Goal: Task Accomplishment & Management: Complete application form

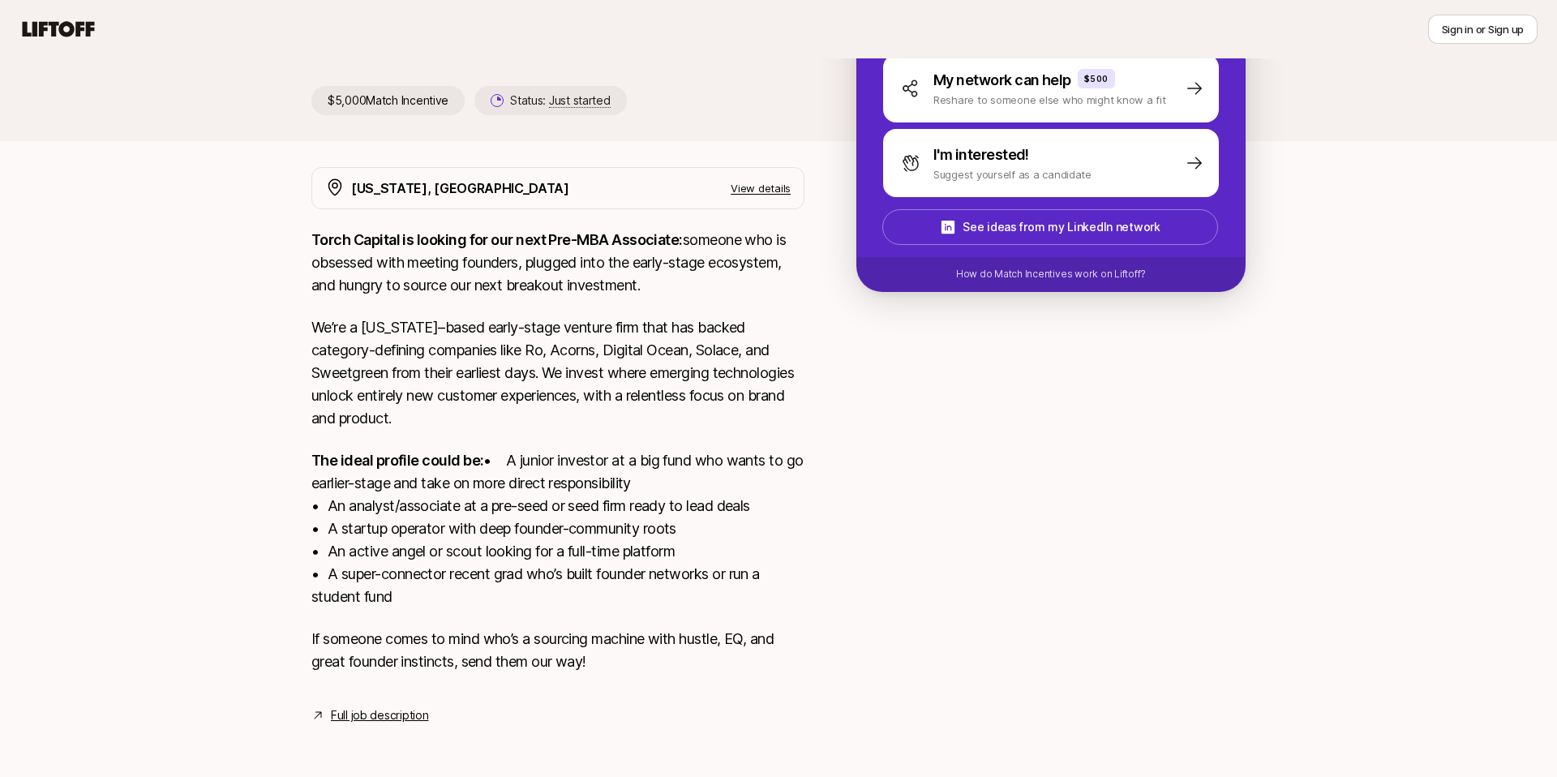
scroll to position [229, 0]
click at [380, 718] on link "Full job description" at bounding box center [379, 715] width 97 height 19
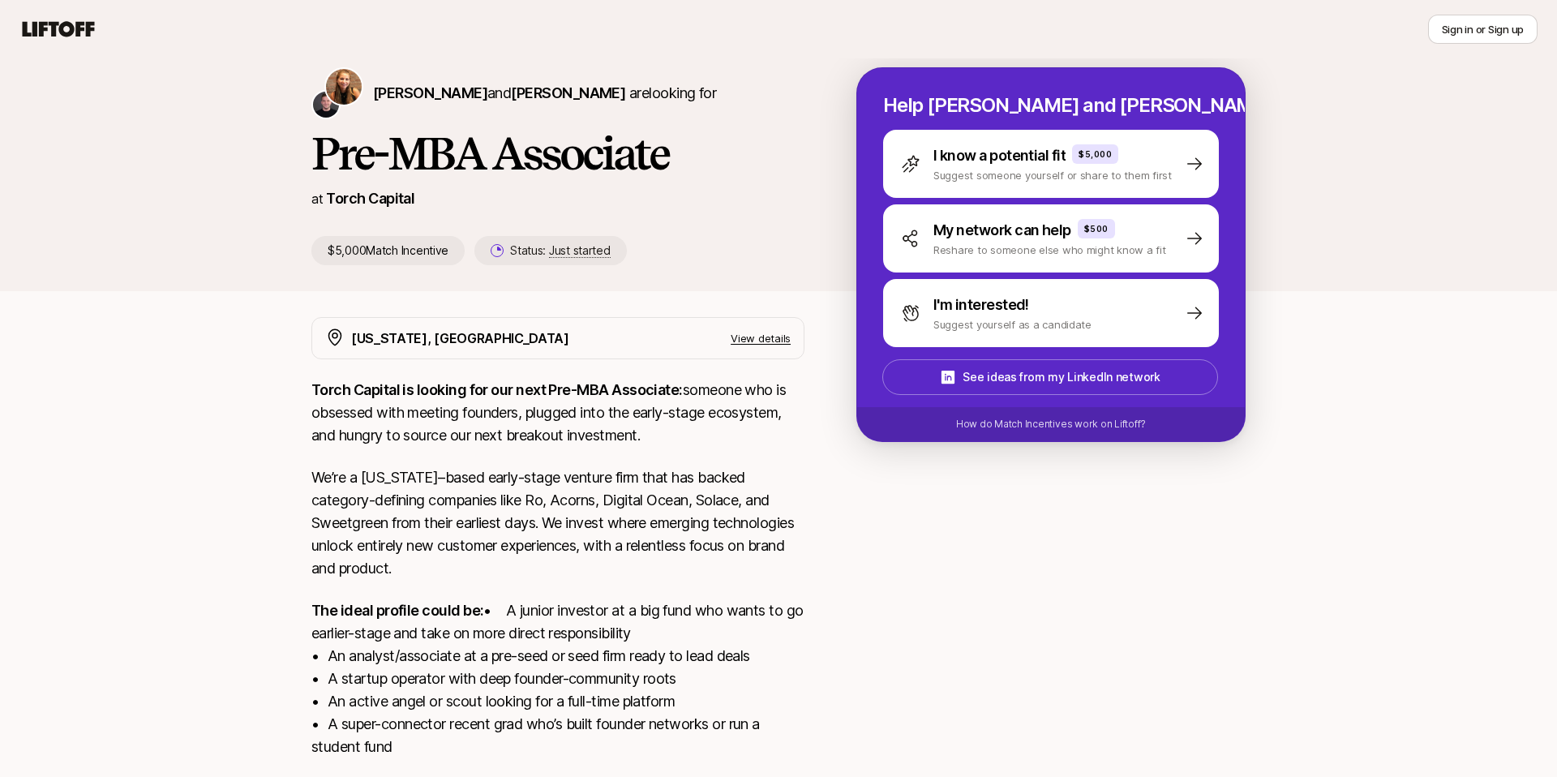
scroll to position [0, 0]
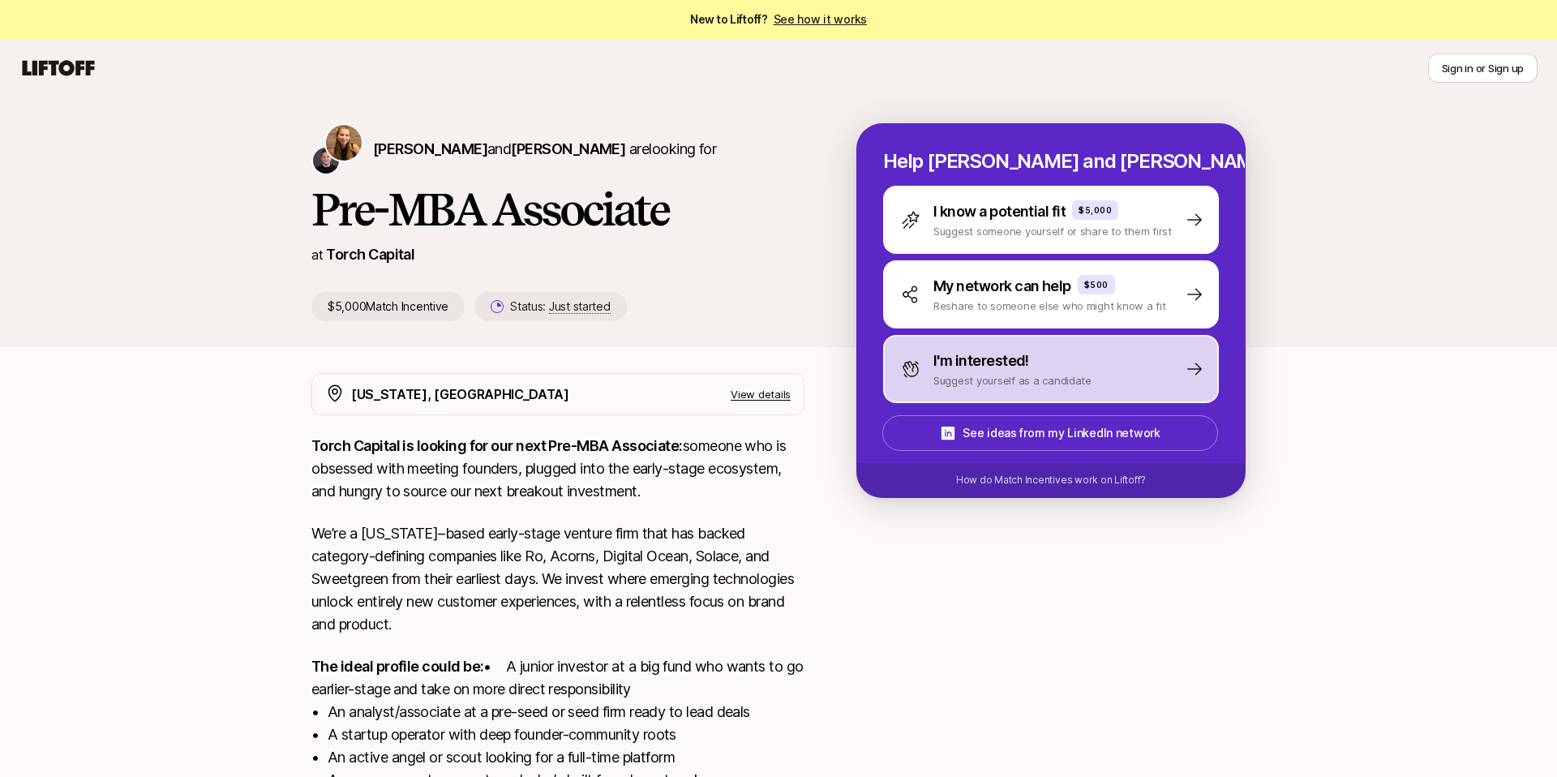
click at [994, 354] on p "I'm interested!" at bounding box center [982, 361] width 96 height 23
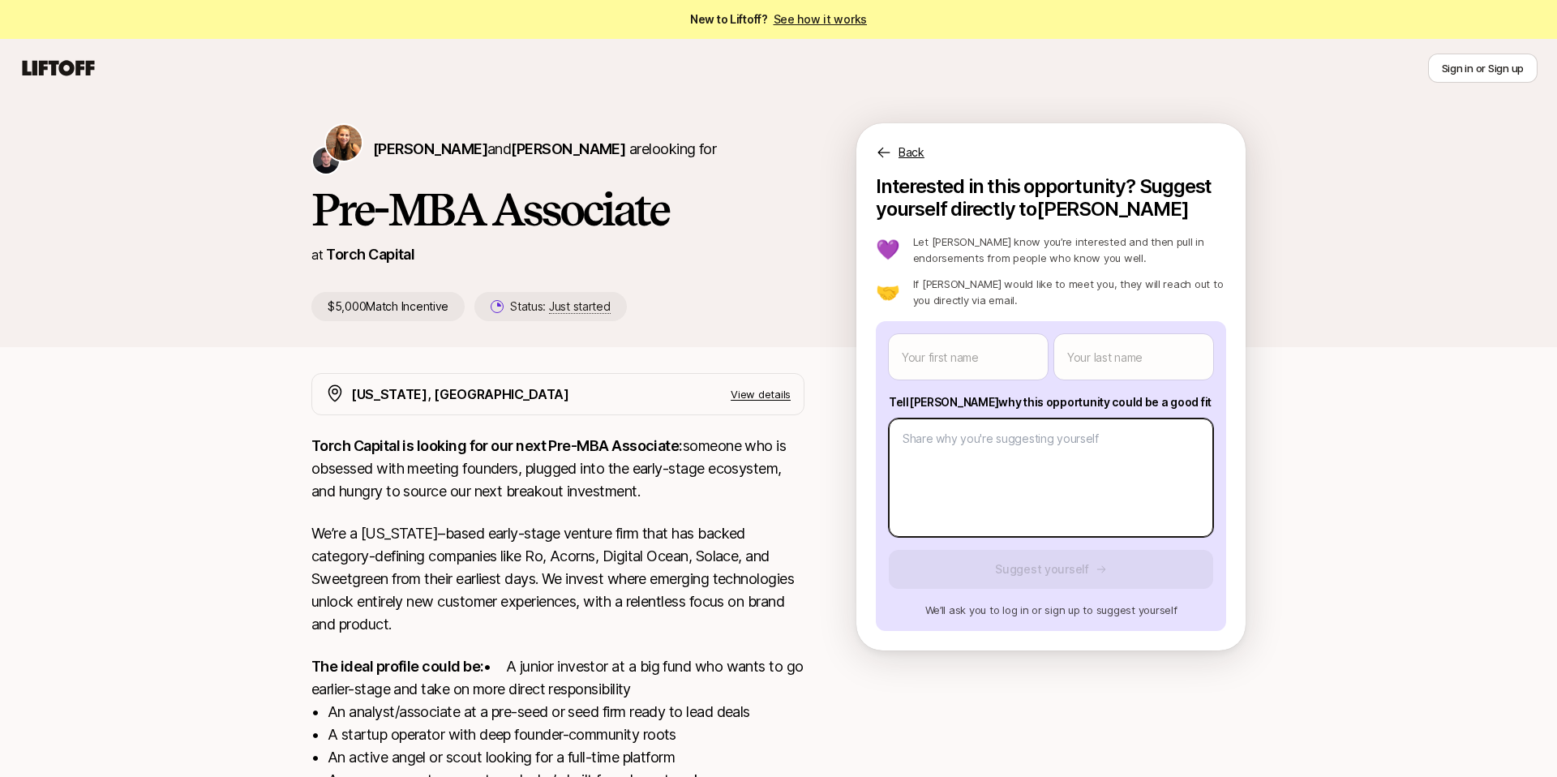
click at [973, 444] on body "New to Liftoff? See how it works Sign in or Sign up Sign in or Sign up Katie Re…" at bounding box center [778, 388] width 1557 height 777
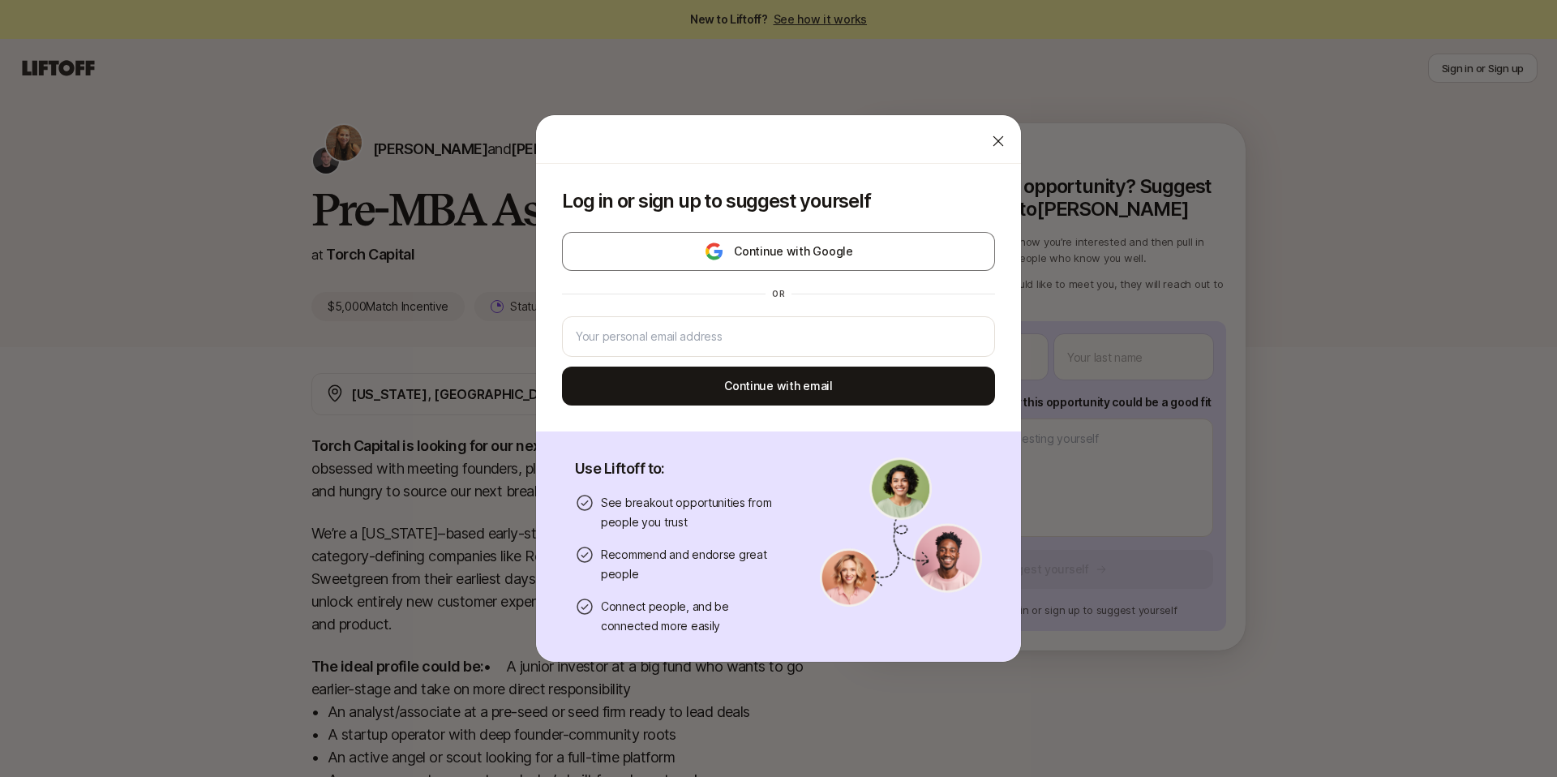
click at [995, 139] on icon at bounding box center [998, 141] width 16 height 16
type textarea "x"
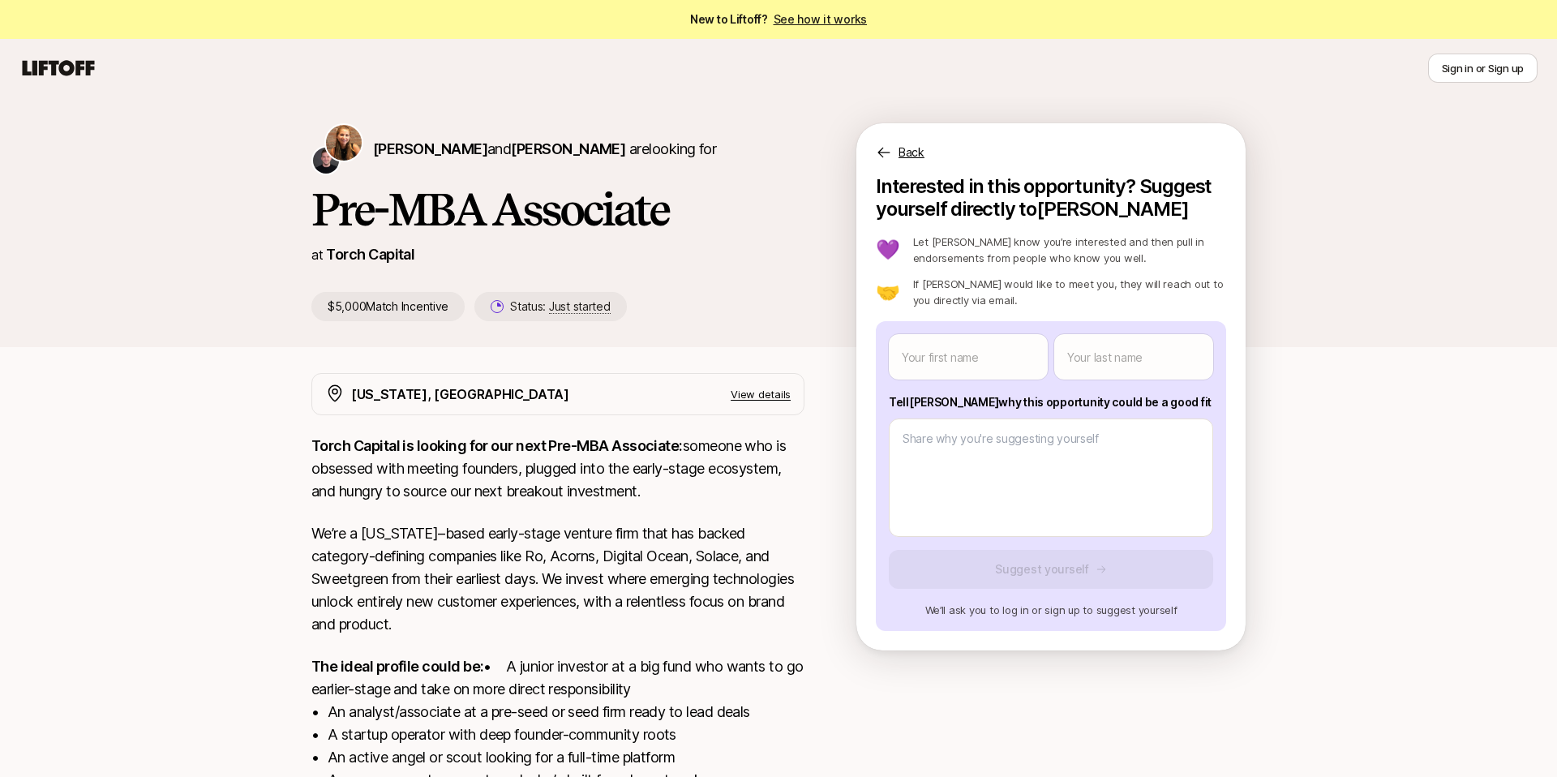
click at [880, 161] on div "Back" at bounding box center [1050, 142] width 389 height 39
